Goal: Information Seeking & Learning: Check status

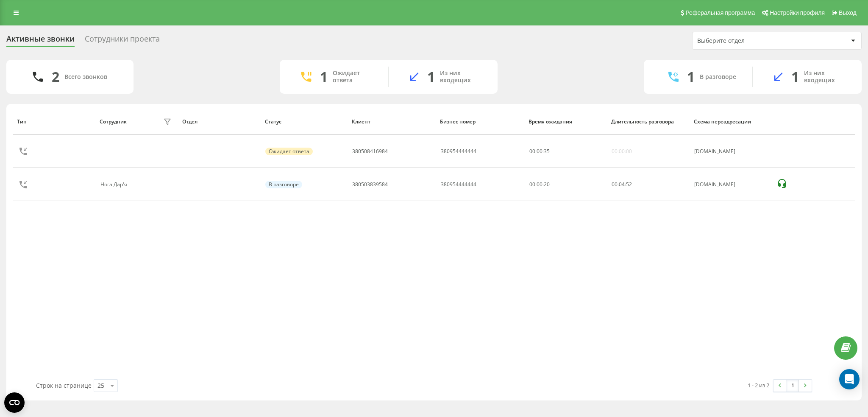
click at [3, 14] on div "Реферальная программа Настройки профиля Выход" at bounding box center [434, 12] width 868 height 25
click at [15, 11] on icon at bounding box center [16, 13] width 5 height 6
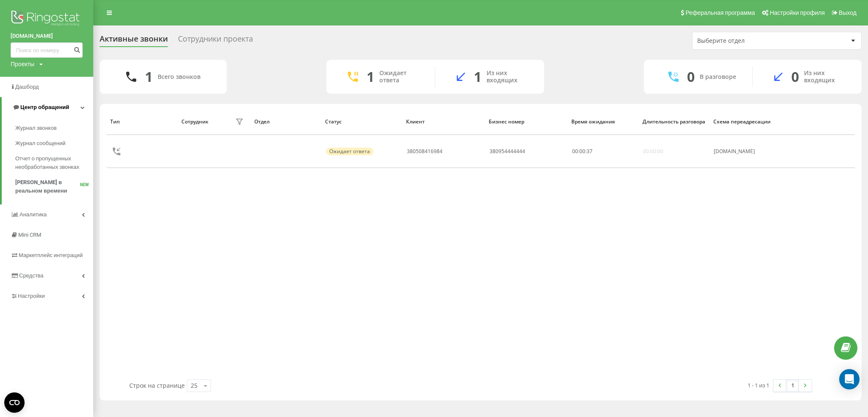
click at [30, 114] on link "Центр обращений" at bounding box center [48, 107] width 92 height 20
click at [39, 103] on link "Центр обращений" at bounding box center [46, 107] width 93 height 20
click at [50, 128] on span "Журнал звонков" at bounding box center [37, 128] width 45 height 8
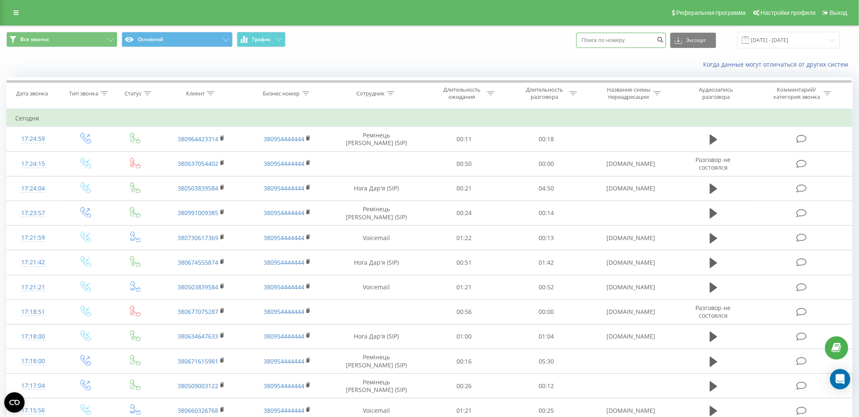
drag, startPoint x: 0, startPoint y: 0, endPoint x: 612, endPoint y: 47, distance: 614.0
click at [612, 47] on input at bounding box center [622, 40] width 90 height 15
paste input "380682221837"
type input "380682221837"
click at [664, 37] on button "submit" at bounding box center [660, 40] width 11 height 15
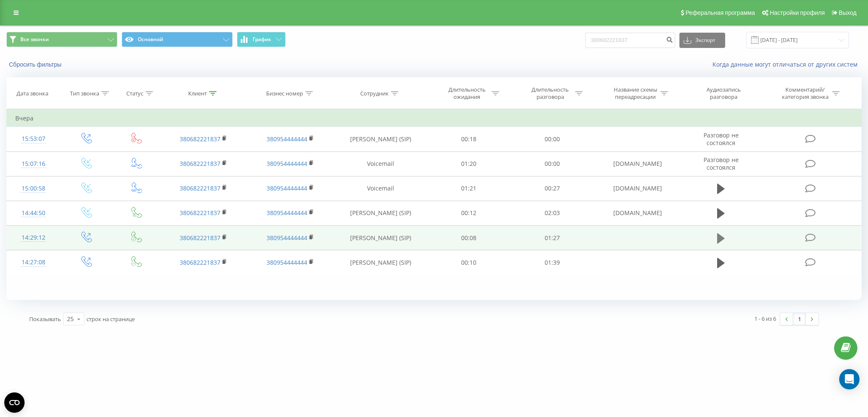
click at [720, 236] on icon at bounding box center [721, 238] width 8 height 10
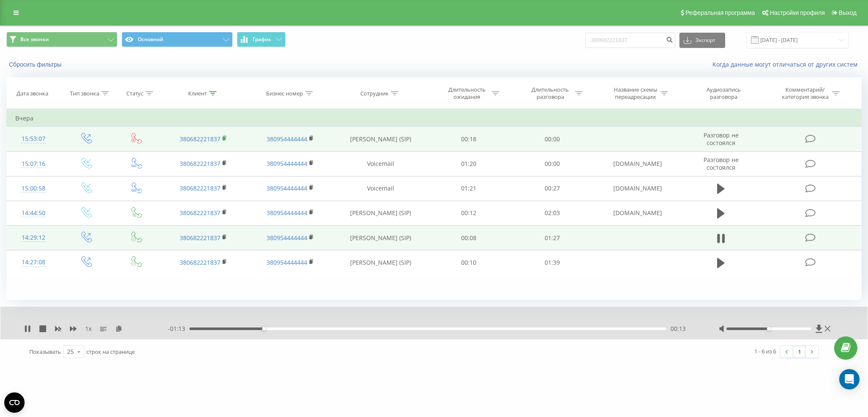
click at [225, 137] on rect at bounding box center [224, 139] width 3 height 4
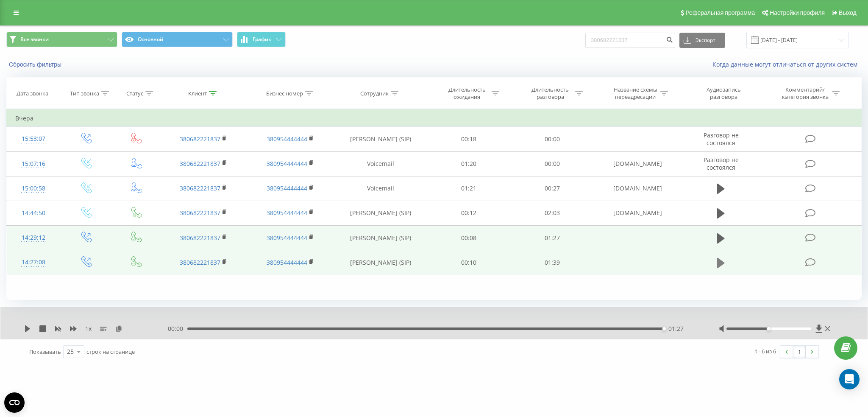
click at [717, 267] on icon at bounding box center [721, 263] width 8 height 10
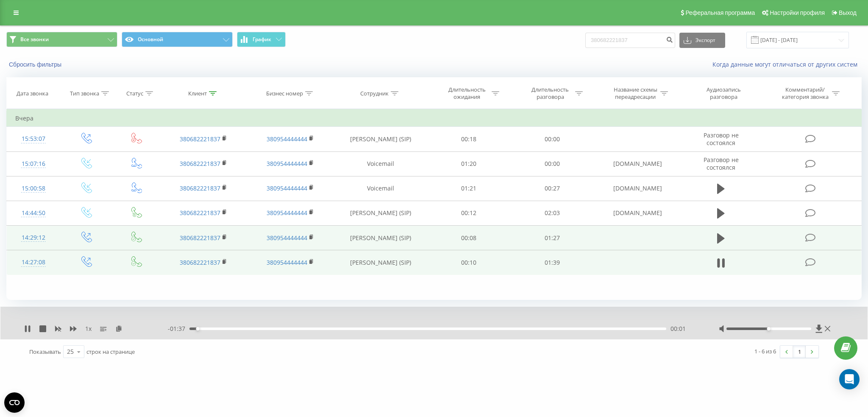
click at [219, 328] on div "00:01" at bounding box center [428, 328] width 477 height 3
click at [31, 331] on icon at bounding box center [27, 328] width 7 height 7
